Goal: Task Accomplishment & Management: Use online tool/utility

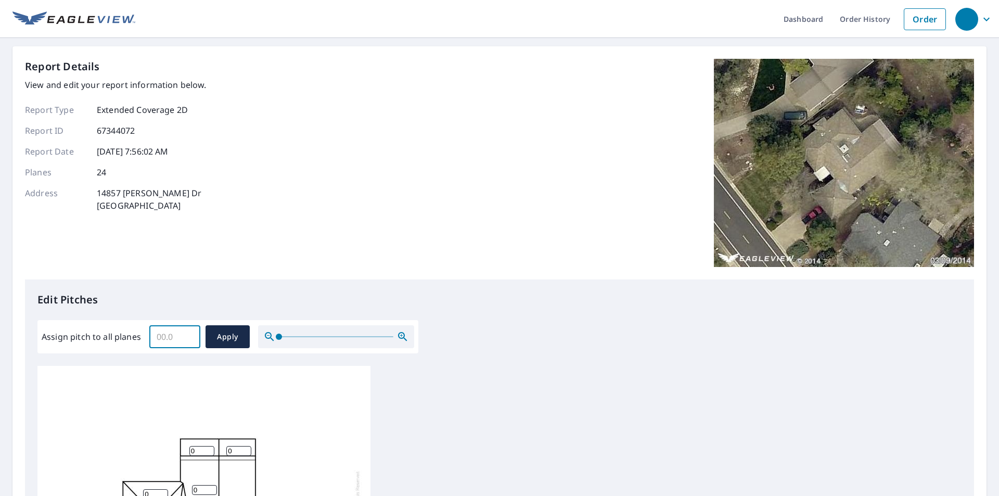
click at [174, 336] on input "Assign pitch to all planes" at bounding box center [174, 336] width 51 height 29
type input "6"
click at [238, 339] on span "Apply" at bounding box center [228, 336] width 28 height 13
type input "6"
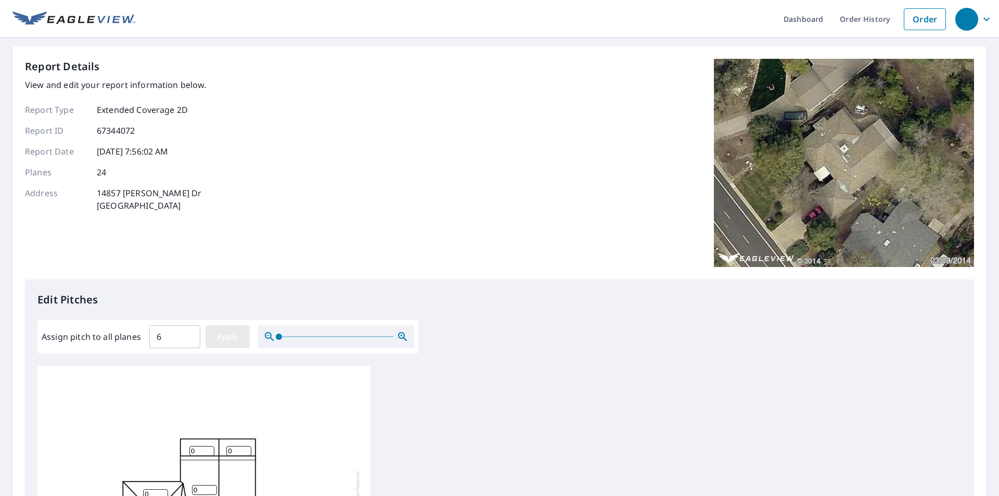
type input "6"
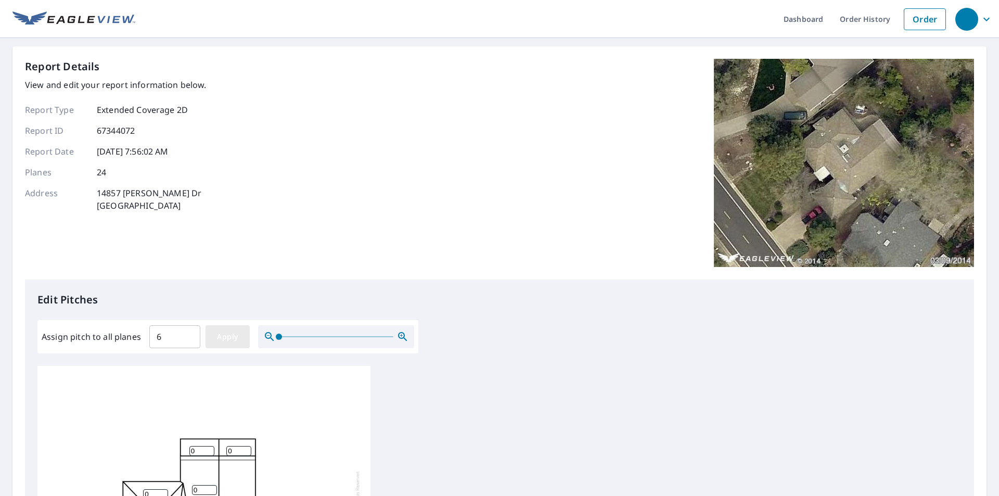
type input "6"
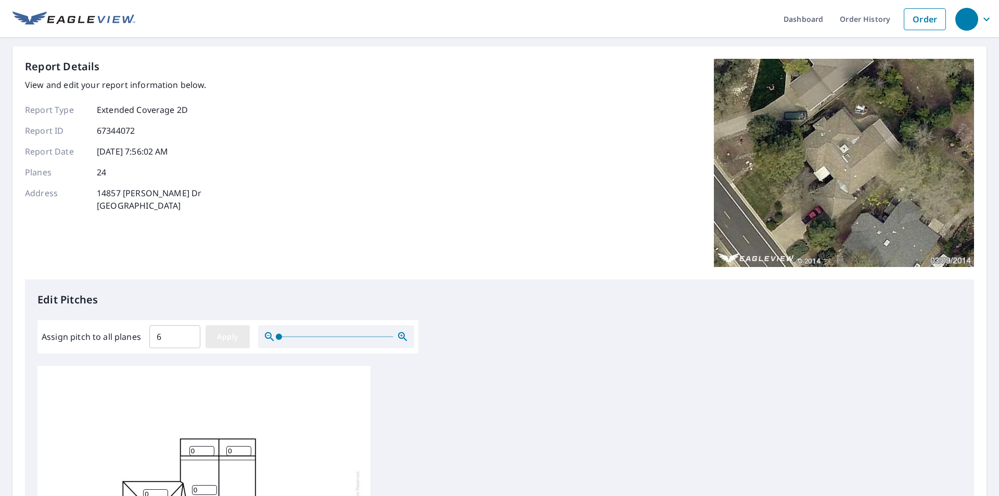
type input "6"
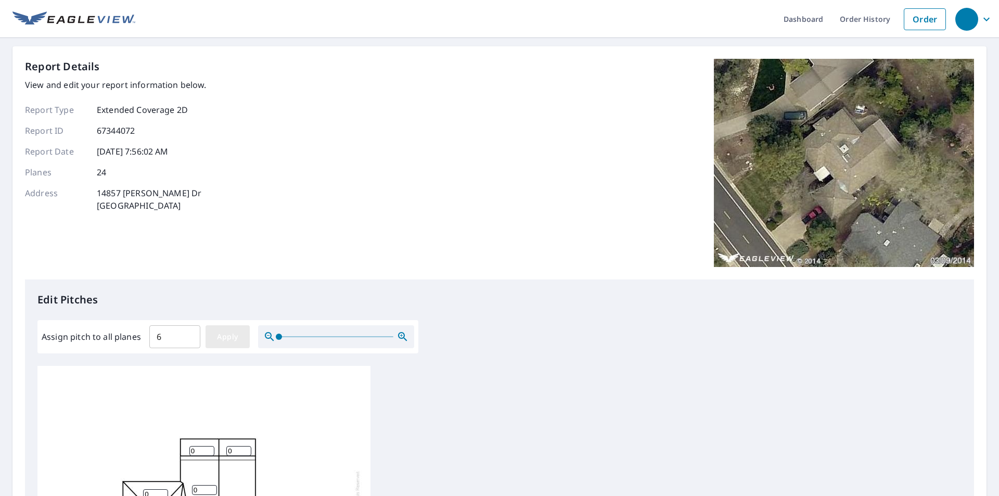
type input "6"
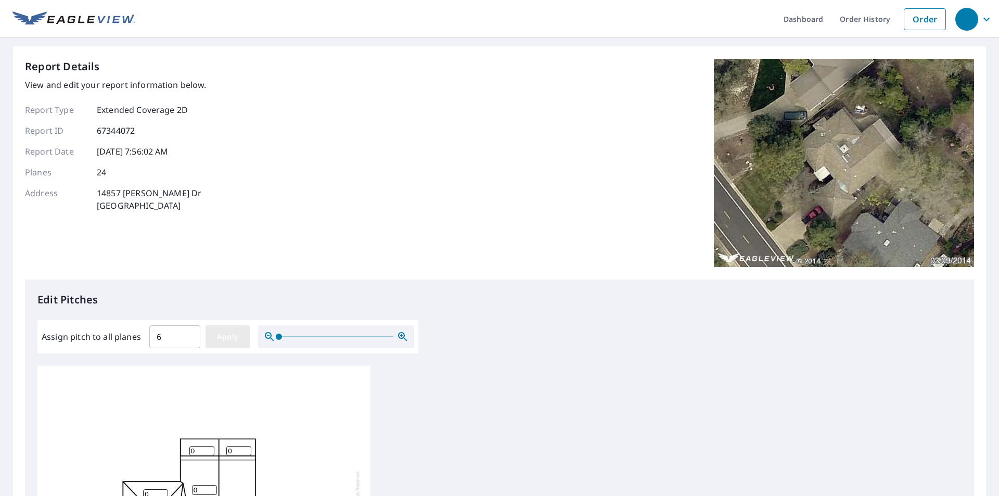
type input "6"
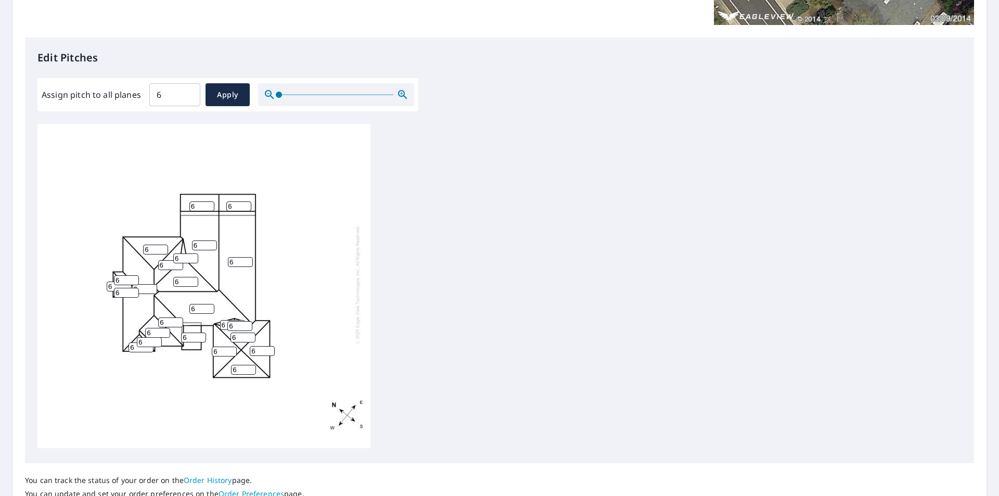
scroll to position [260, 0]
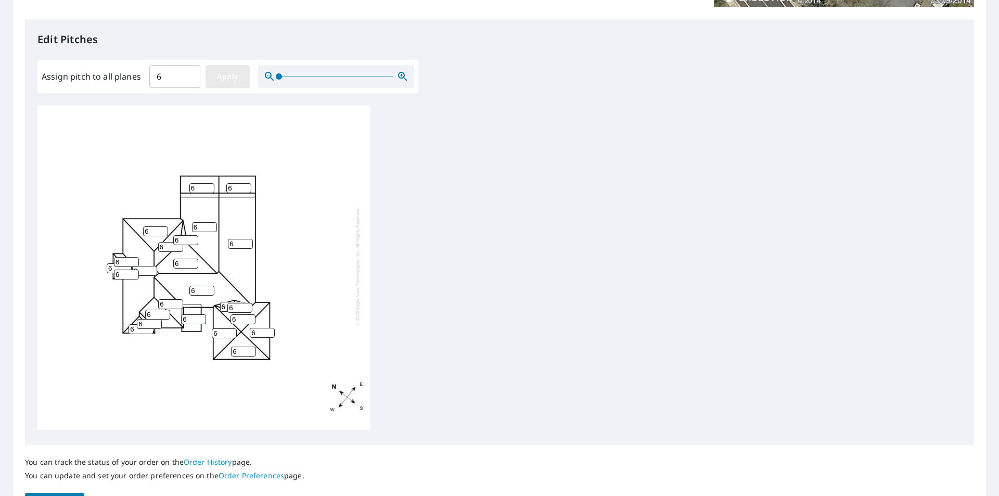
click at [220, 78] on span "Apply" at bounding box center [228, 76] width 28 height 13
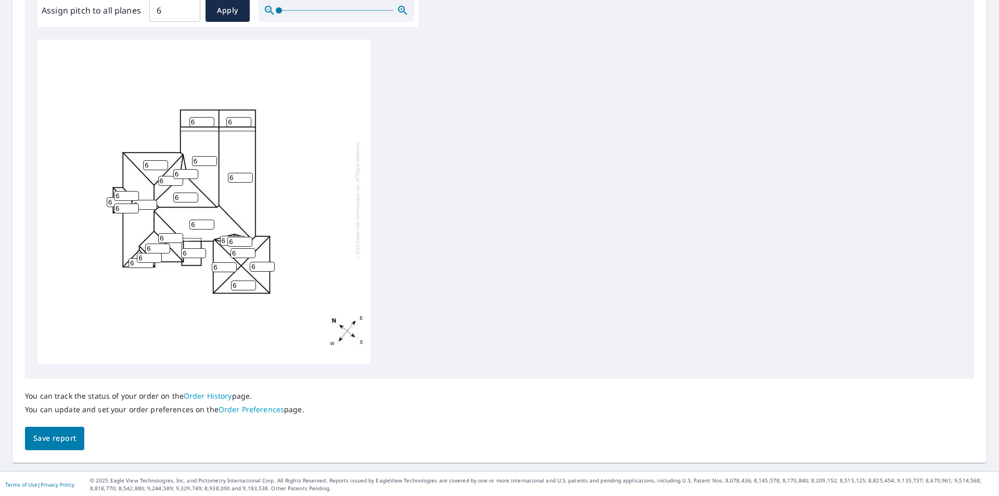
scroll to position [328, 0]
click at [63, 440] on span "Save report" at bounding box center [54, 436] width 43 height 13
